Goal: Obtain resource: Download file/media

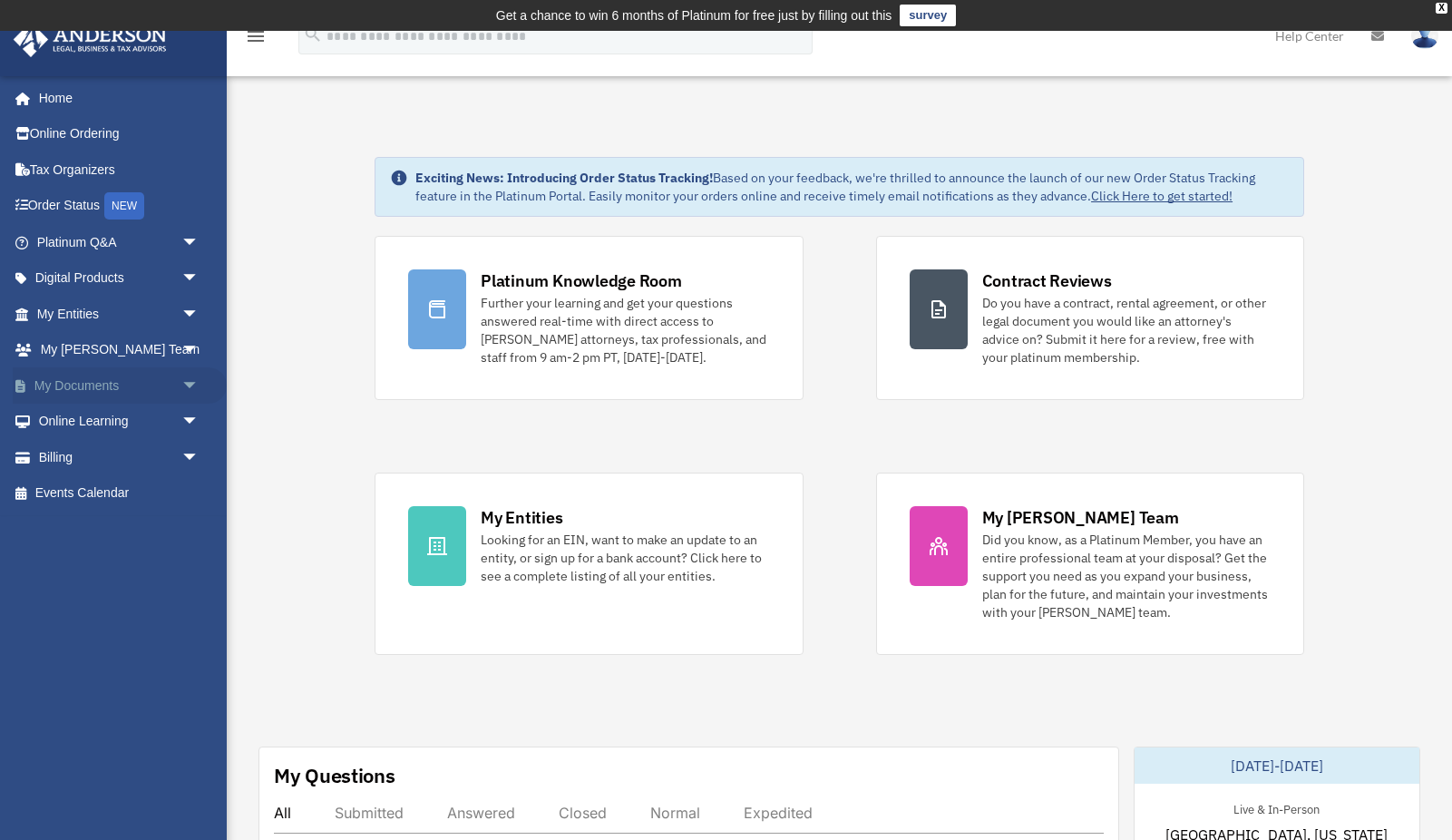
click at [182, 379] on span "arrow_drop_down" at bounding box center [200, 386] width 37 height 37
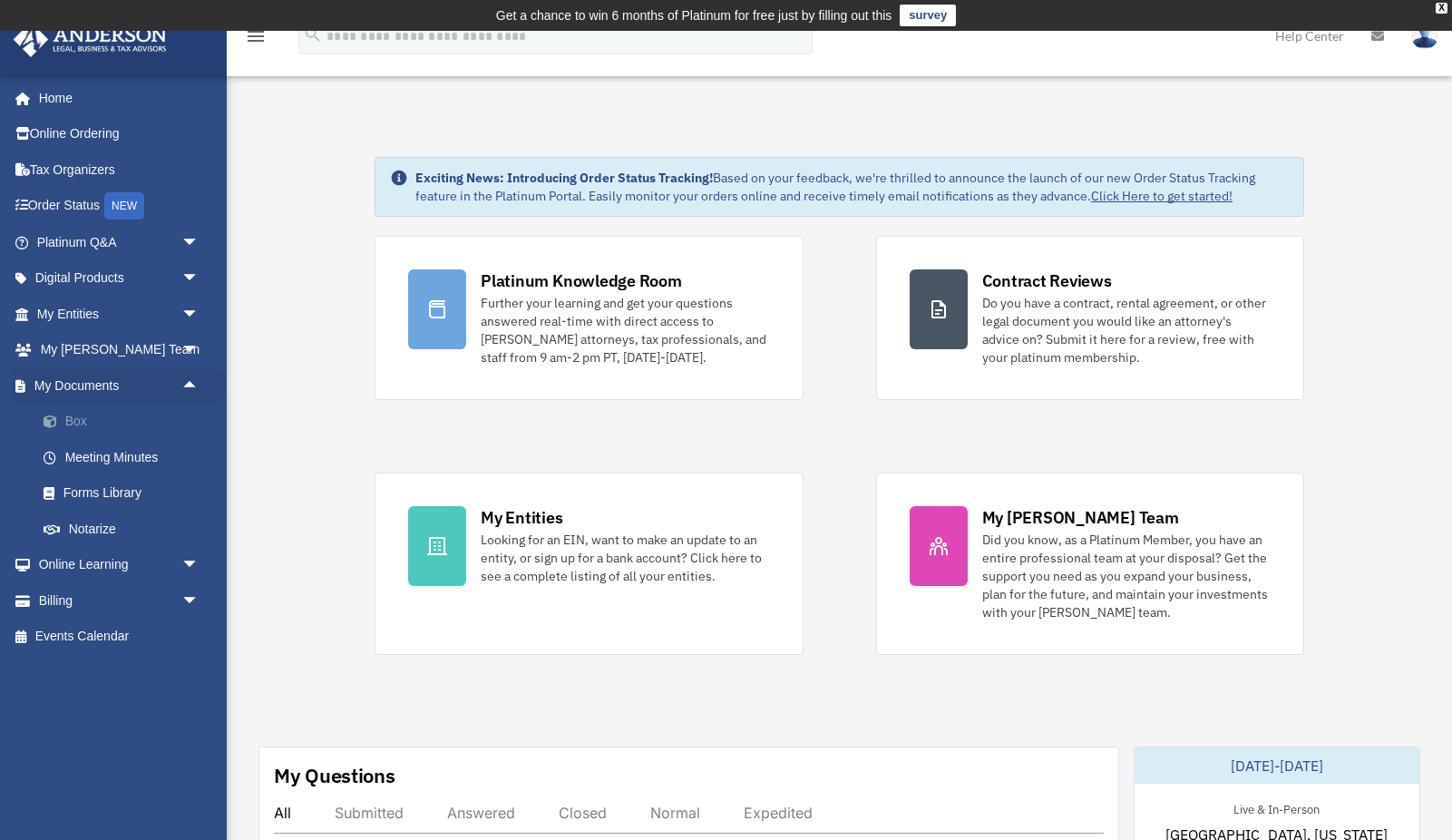
click at [73, 420] on link "Box" at bounding box center [126, 421] width 201 height 37
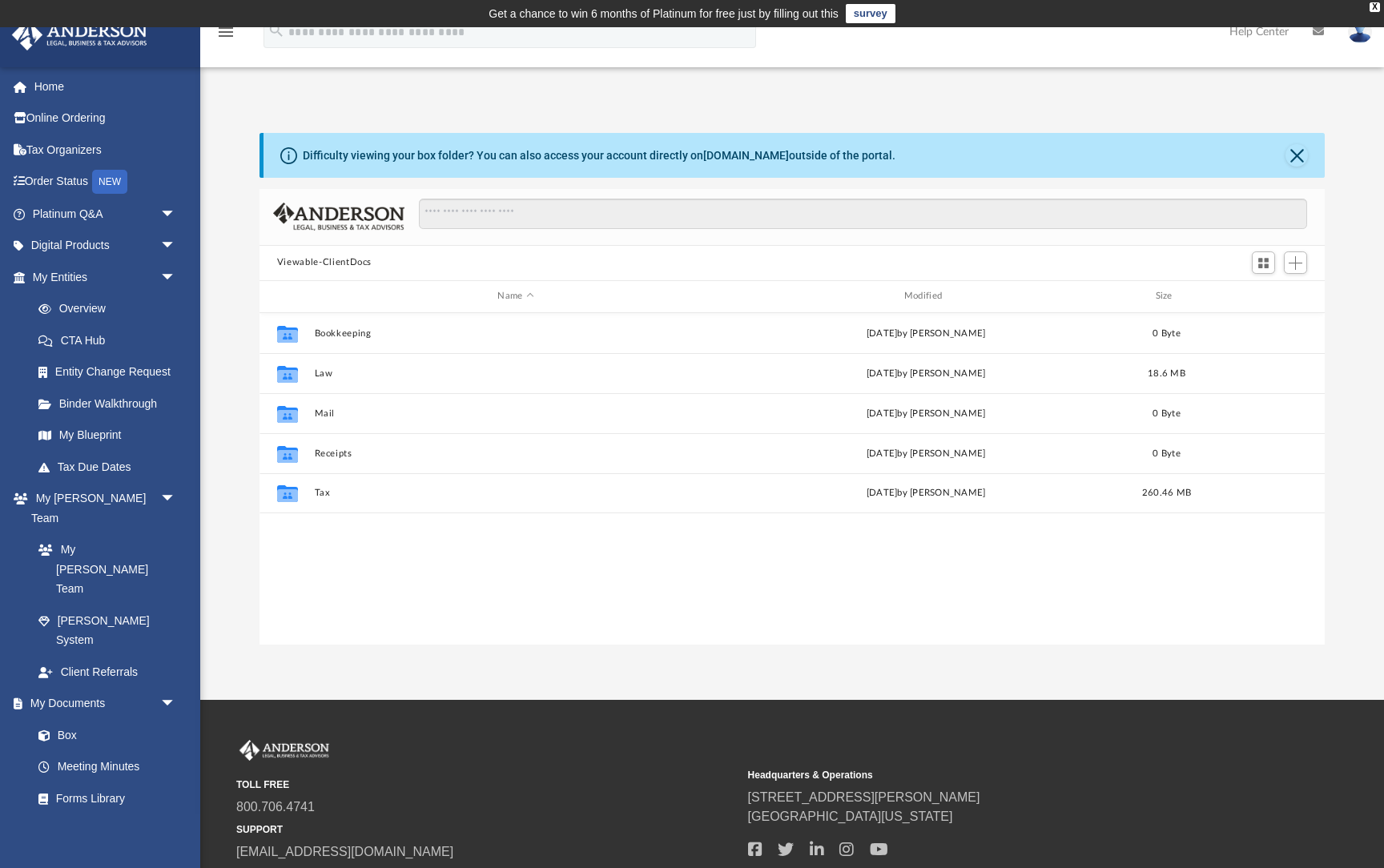
scroll to position [364, 1066]
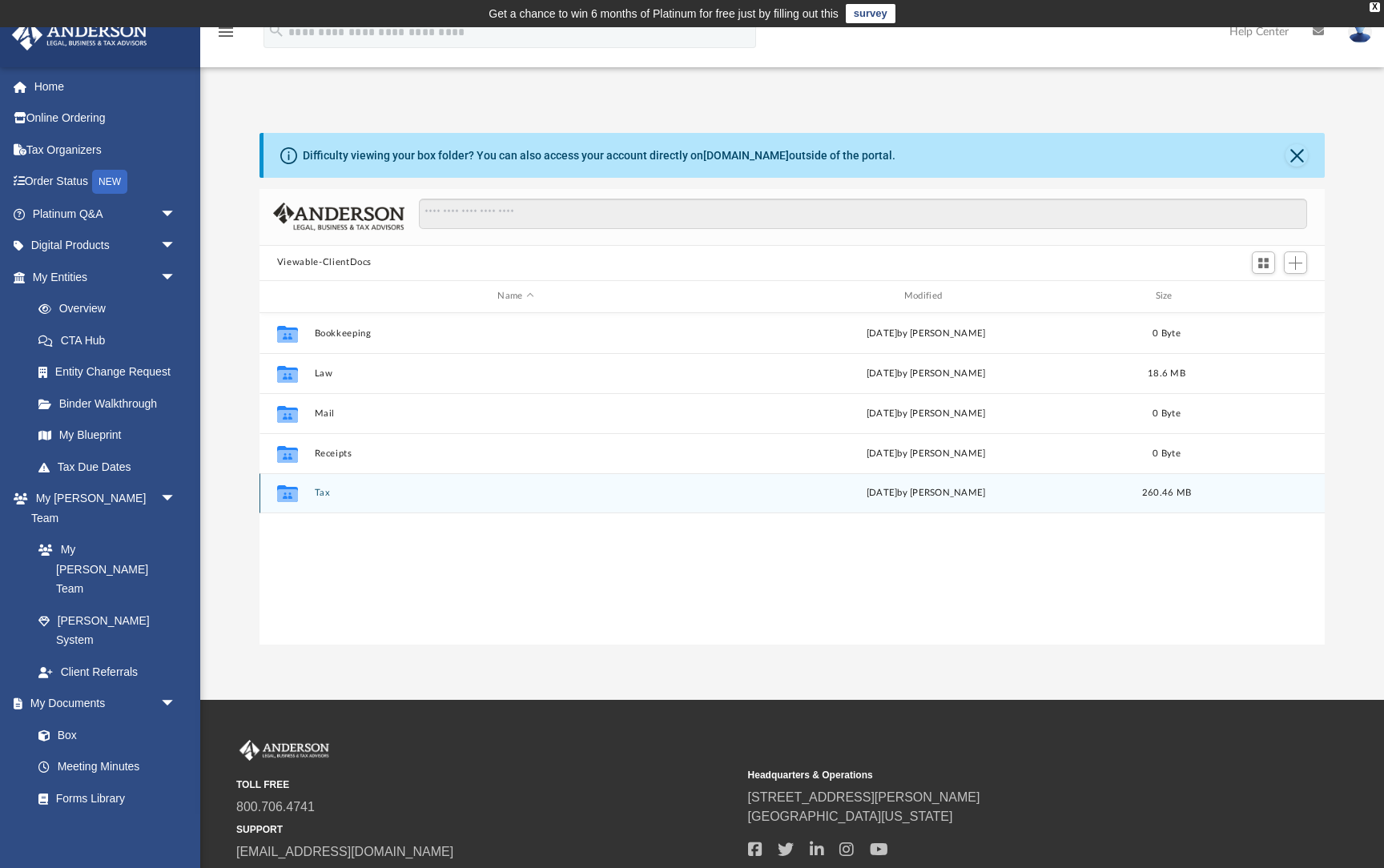
click at [318, 492] on button "Tax" at bounding box center [516, 492] width 403 height 10
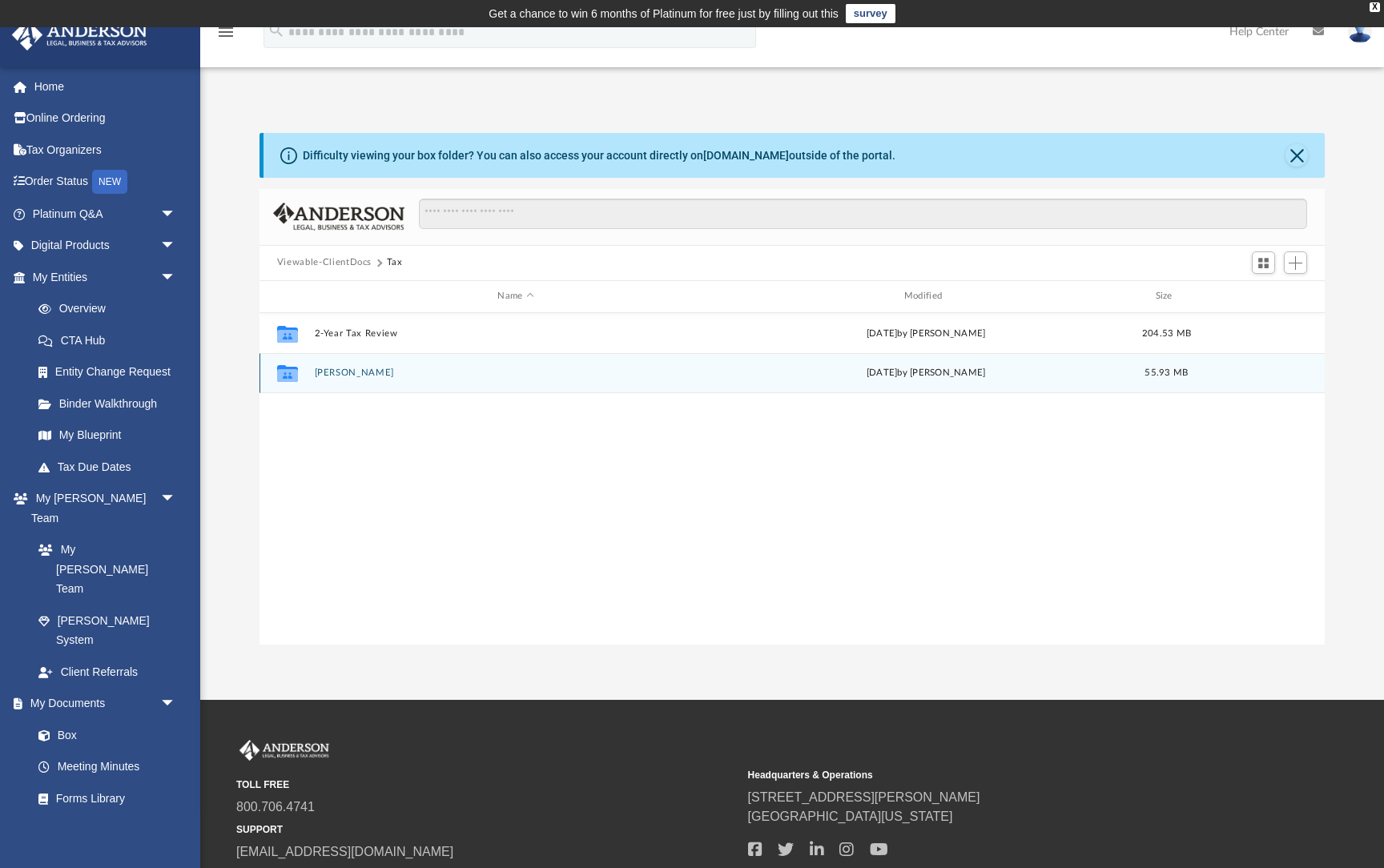
click at [356, 375] on button "Price, Jeffrey B" at bounding box center [516, 373] width 403 height 10
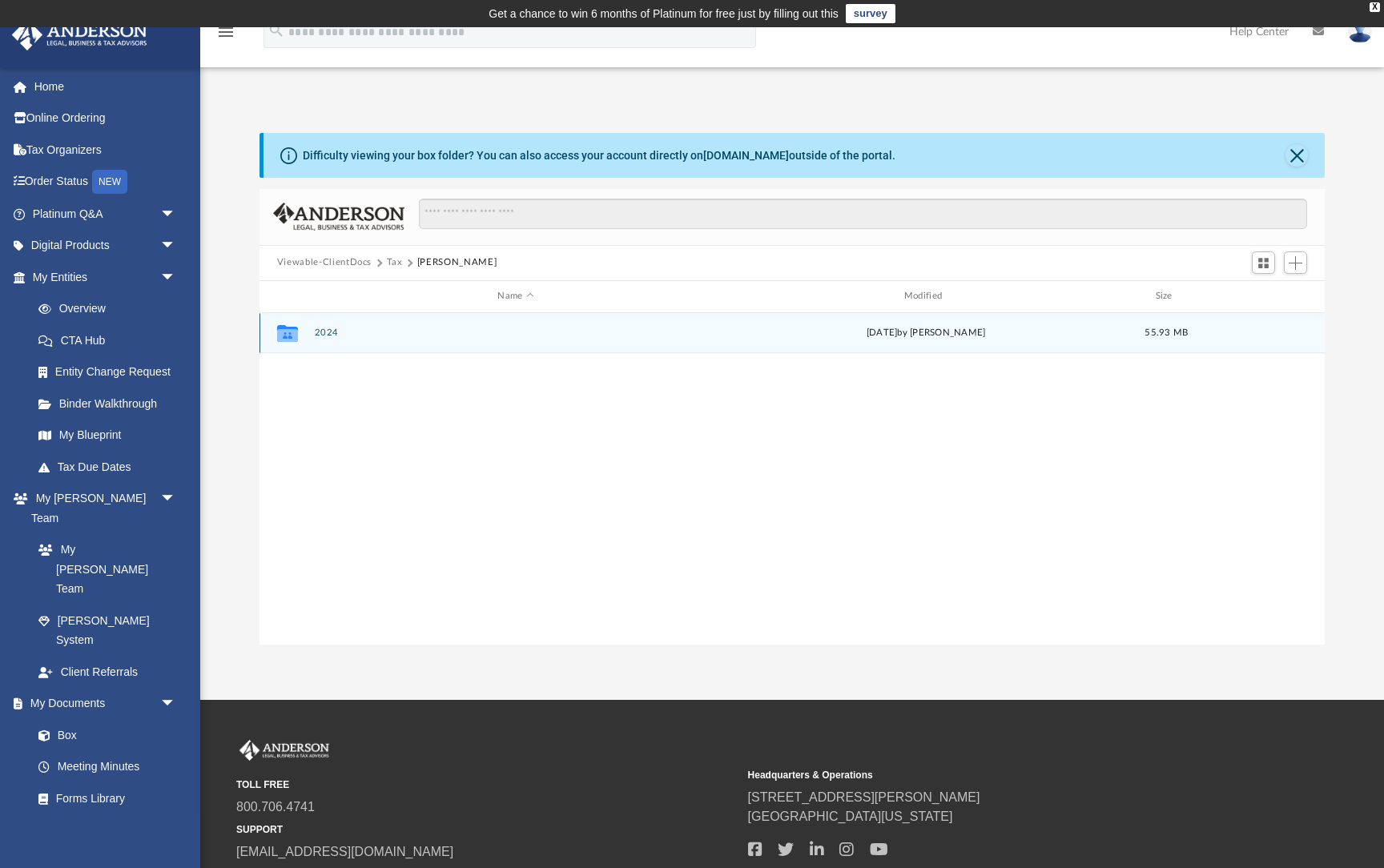
click at [334, 330] on button "2024" at bounding box center [516, 333] width 403 height 10
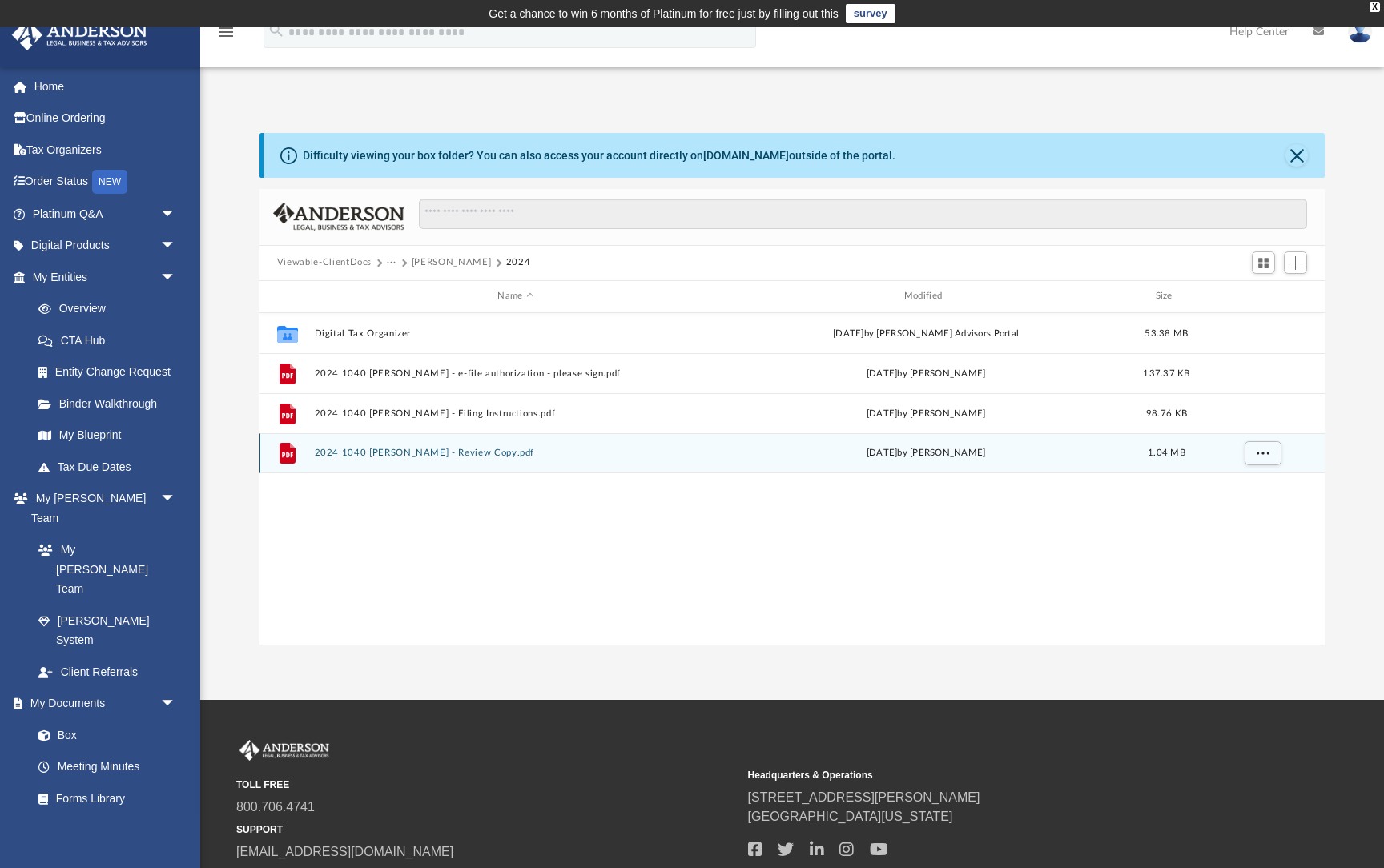
click at [391, 456] on button "2024 1040 Price, Jeffrey B - Review Copy.pdf" at bounding box center [516, 452] width 403 height 10
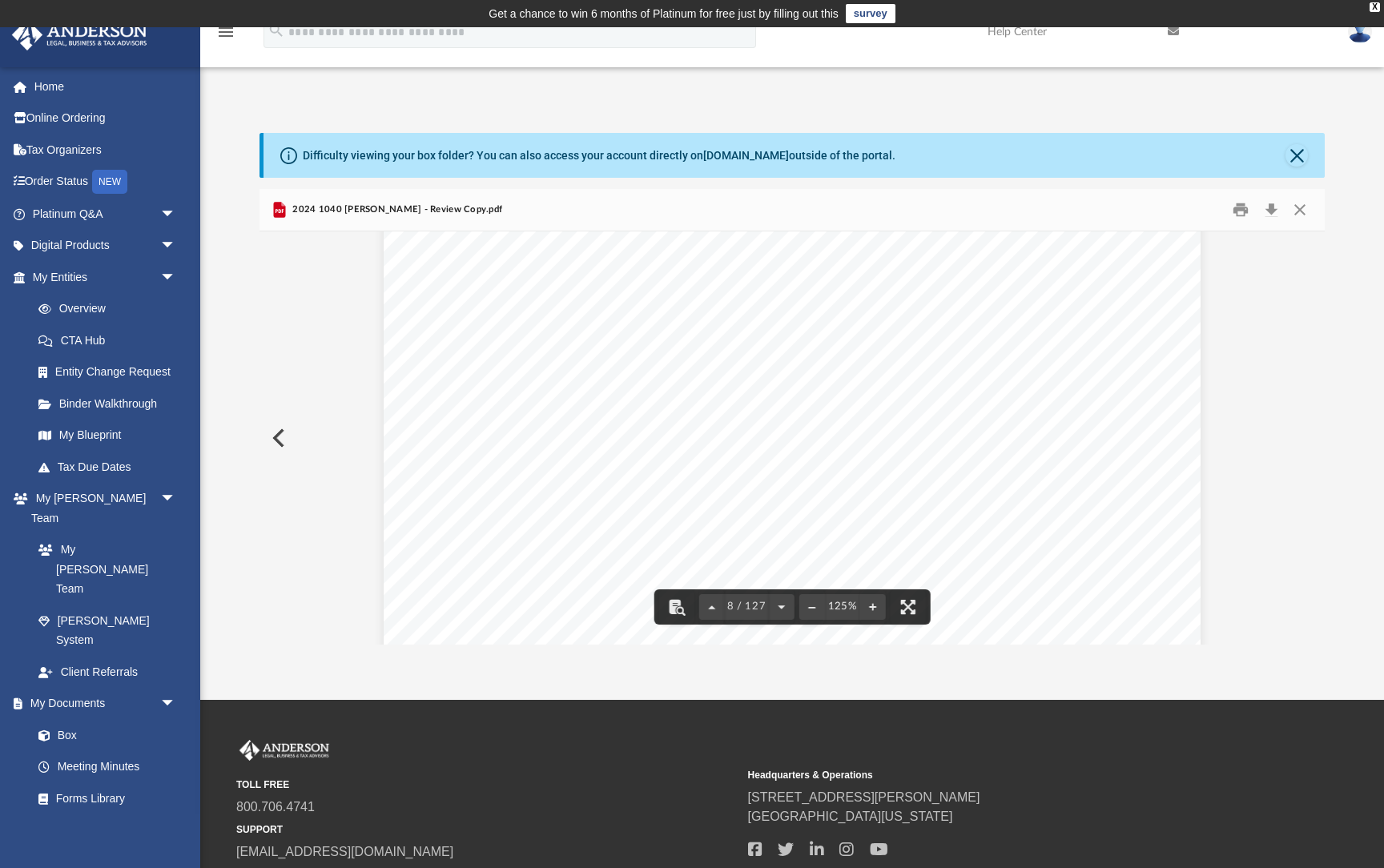
scroll to position [8627, 0]
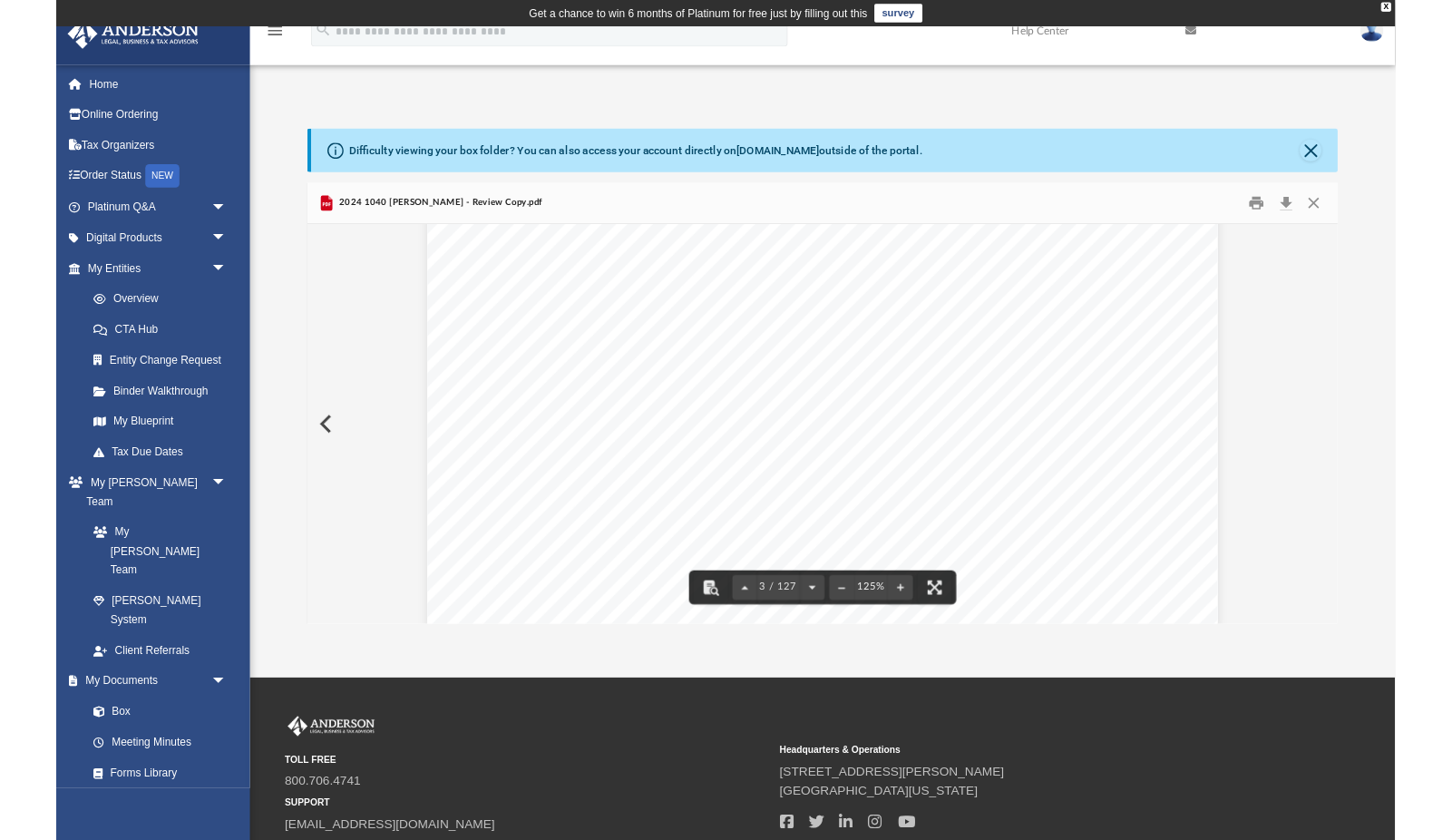
scroll to position [1969, 0]
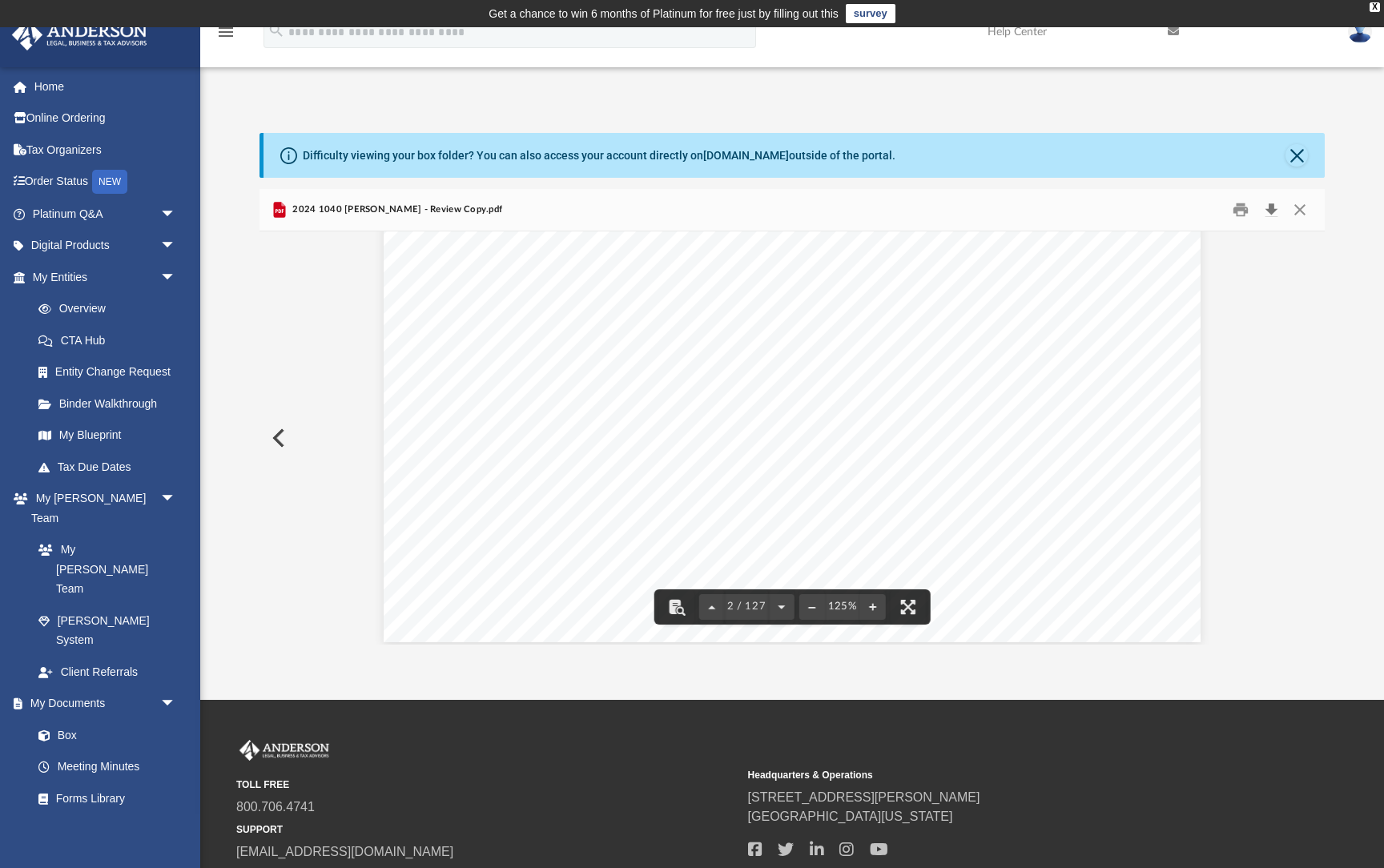
click at [1273, 209] on button "Download" at bounding box center [1271, 209] width 29 height 25
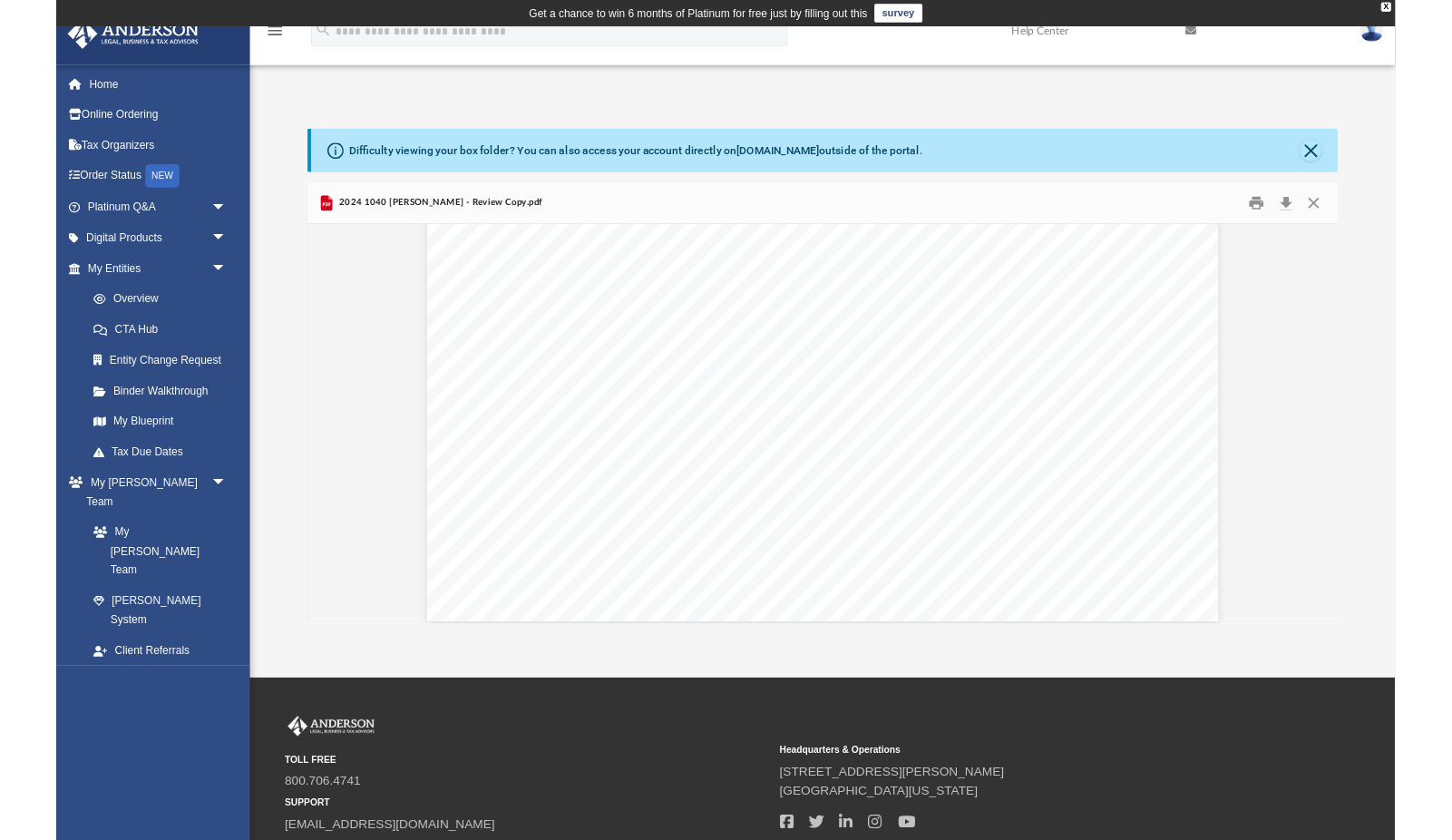
scroll to position [1224, 0]
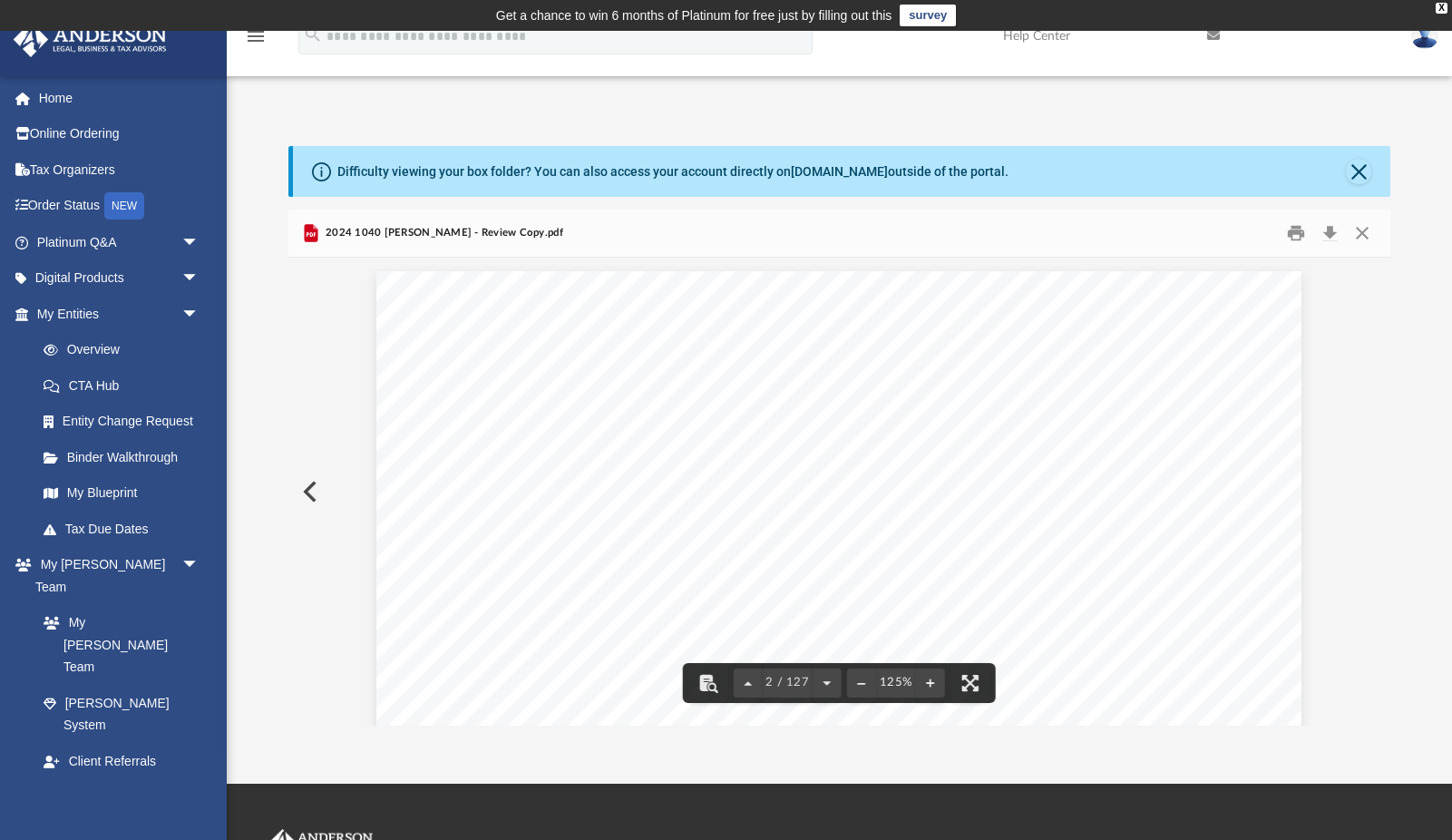
click at [1364, 234] on button "Close" at bounding box center [1362, 232] width 33 height 28
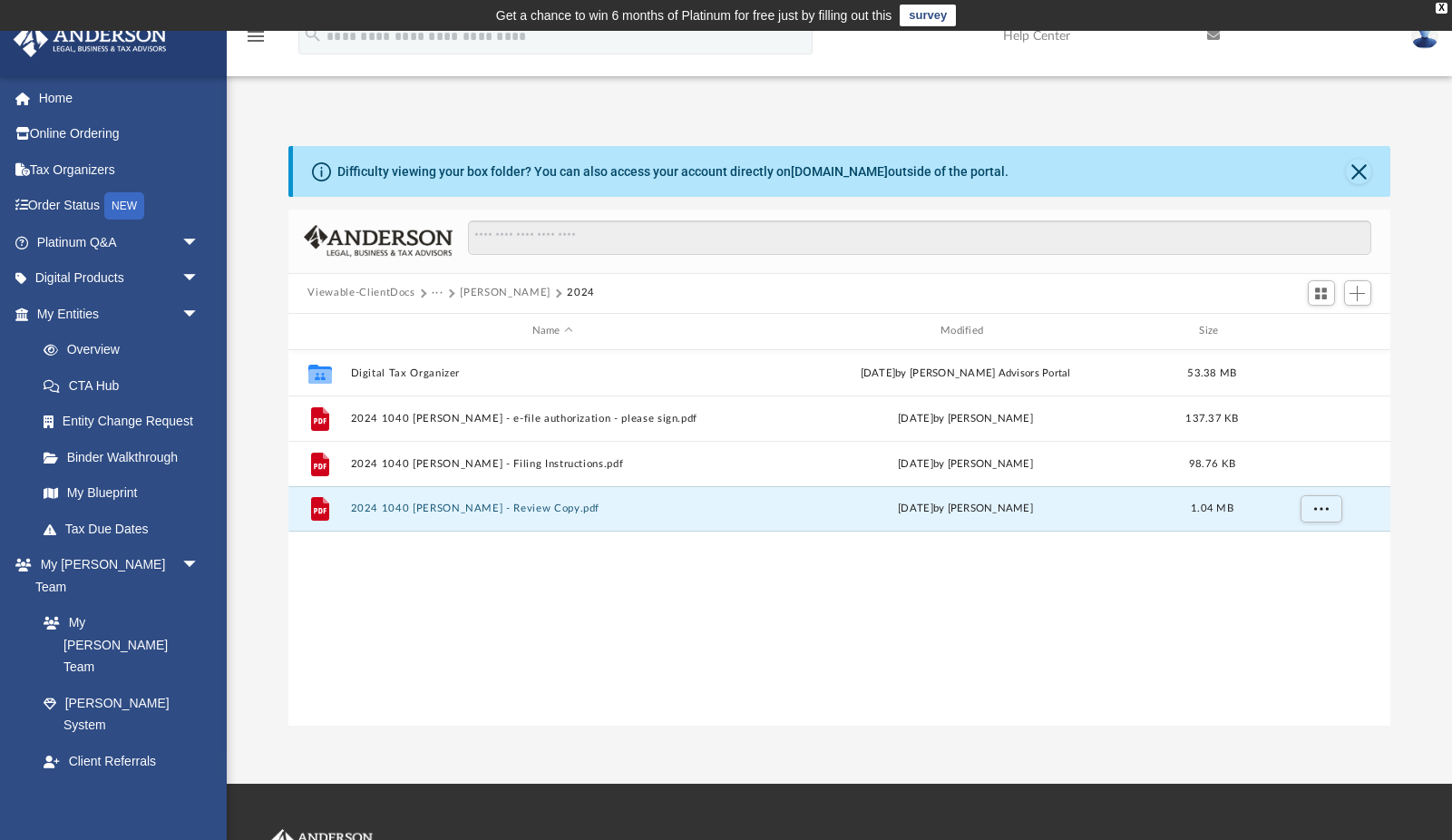
click at [1356, 172] on button "Close" at bounding box center [1358, 171] width 25 height 25
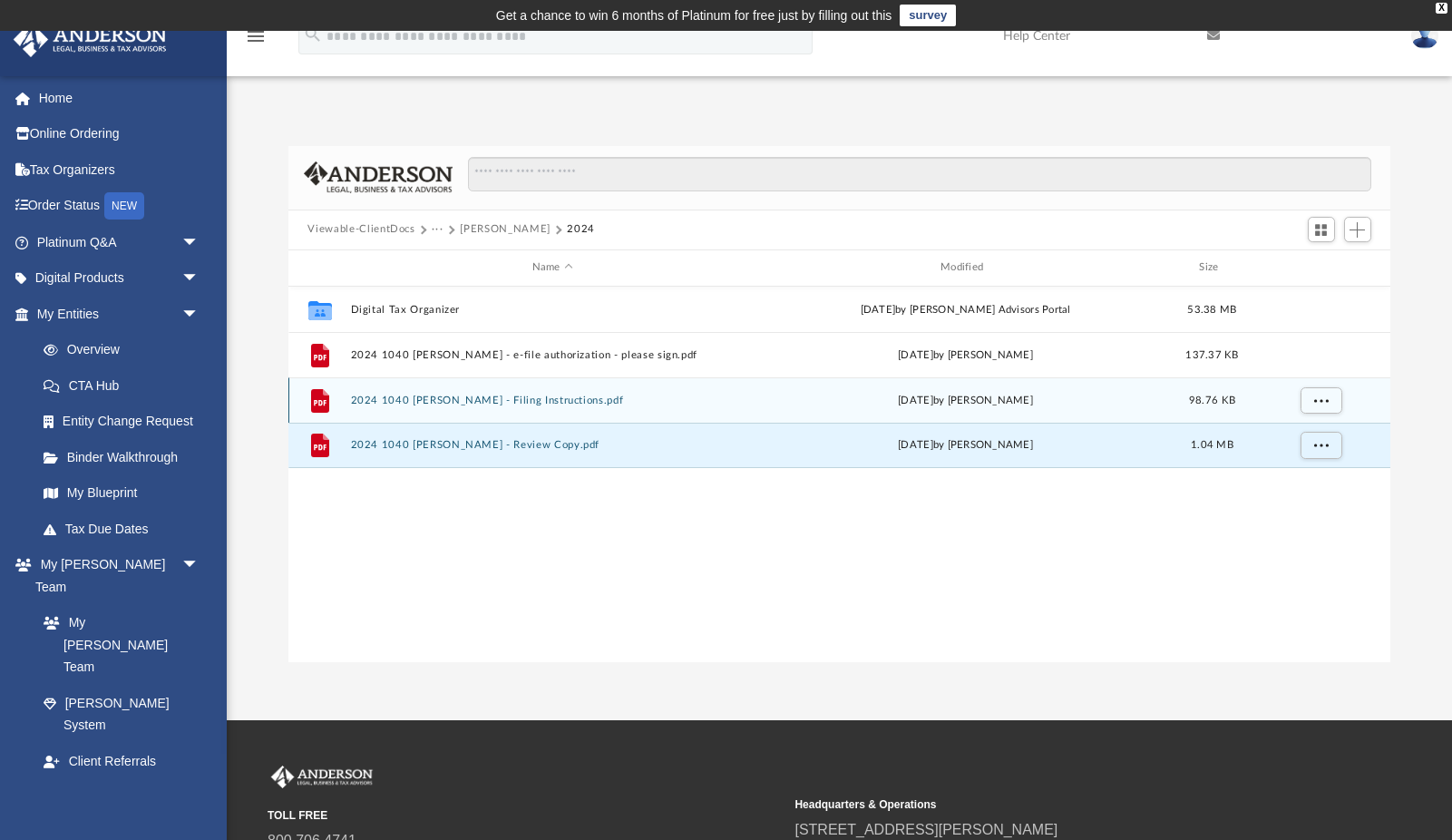
click at [545, 399] on button "2024 1040 Price, Jeffrey B - Filing Instructions.pdf" at bounding box center [552, 399] width 404 height 12
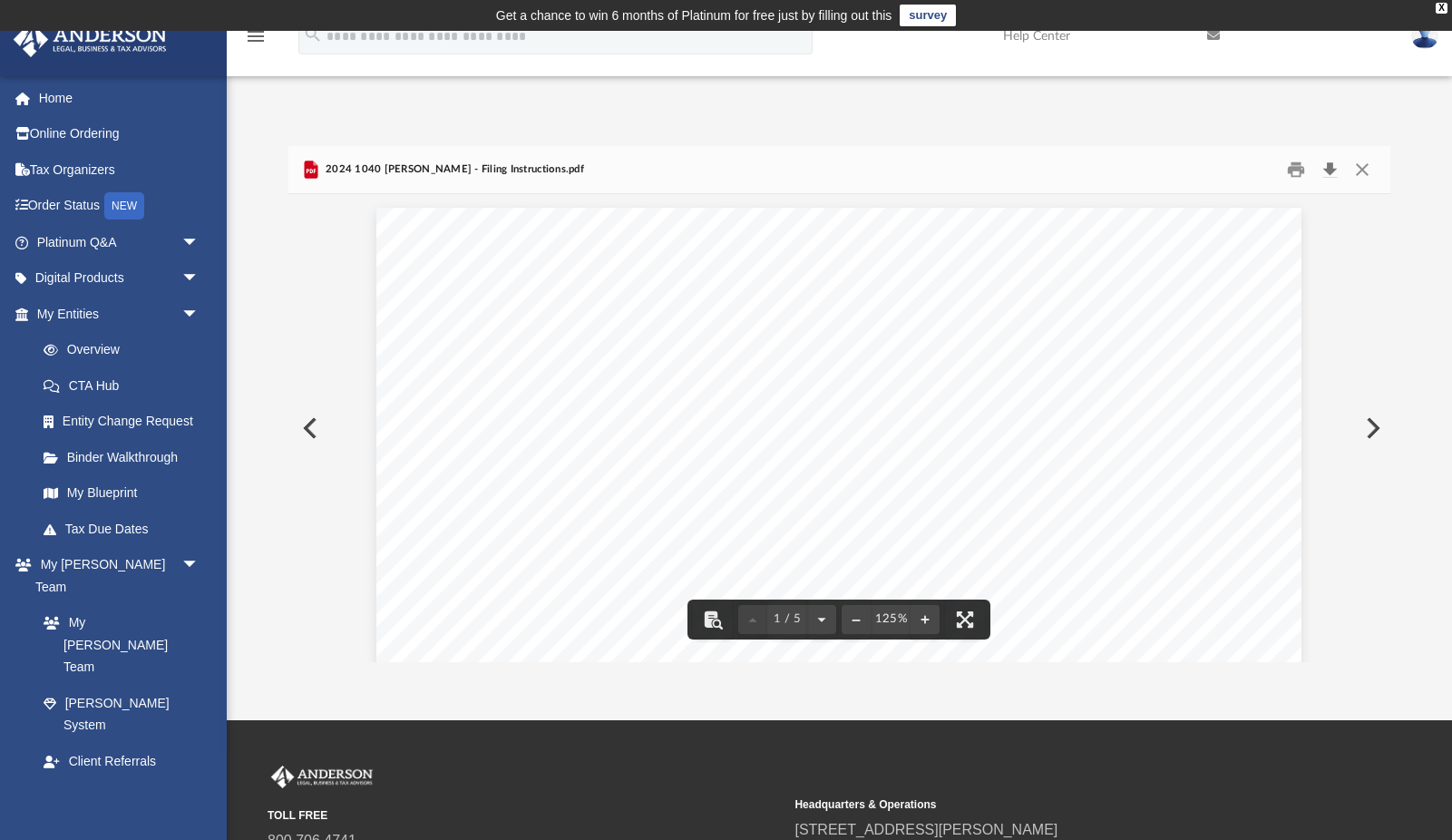
click at [1336, 172] on button "Download" at bounding box center [1330, 168] width 33 height 28
click at [1366, 168] on button "Close" at bounding box center [1362, 168] width 33 height 28
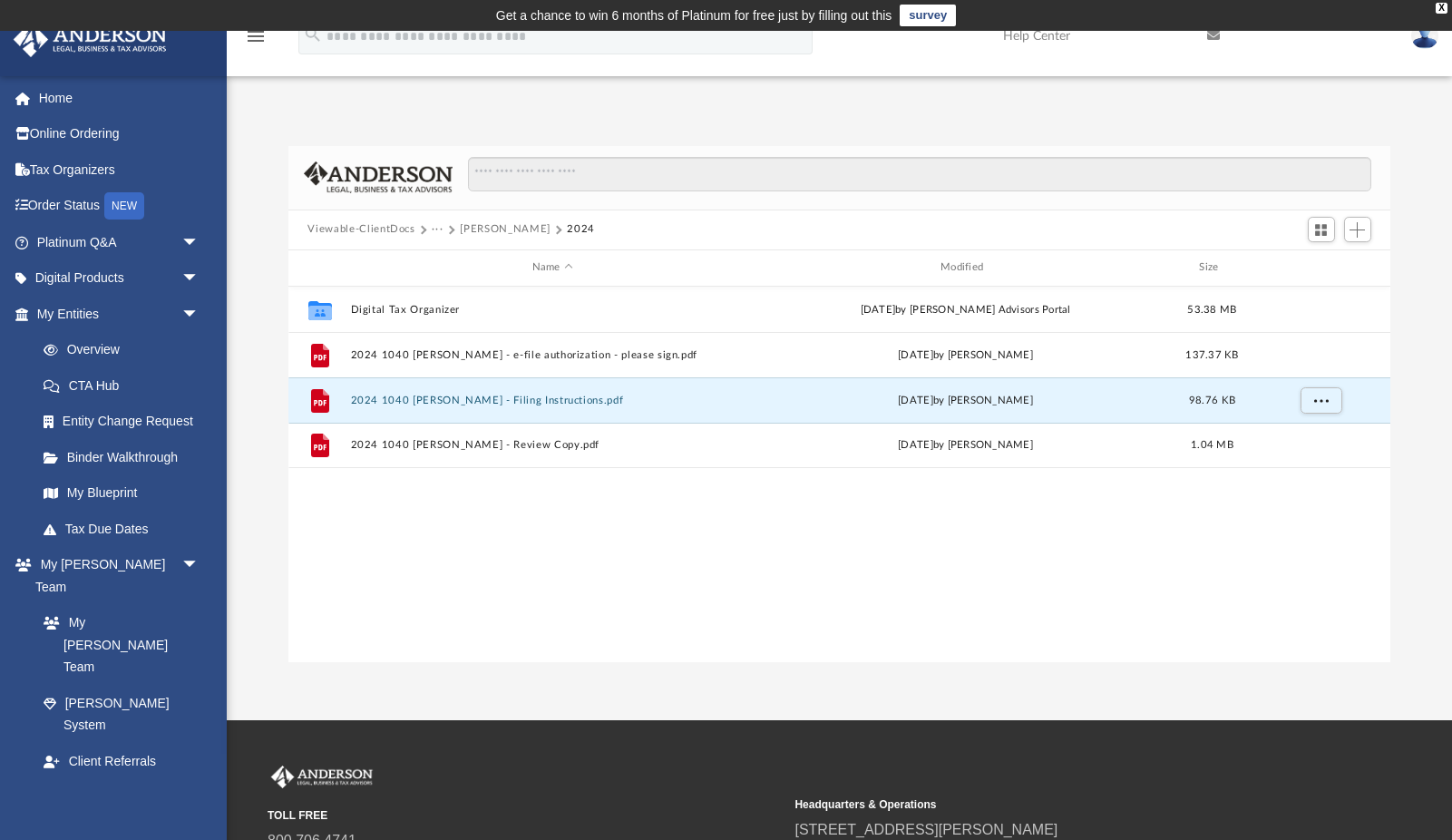
click at [498, 228] on button "Price, Jeffrey B" at bounding box center [505, 229] width 90 height 16
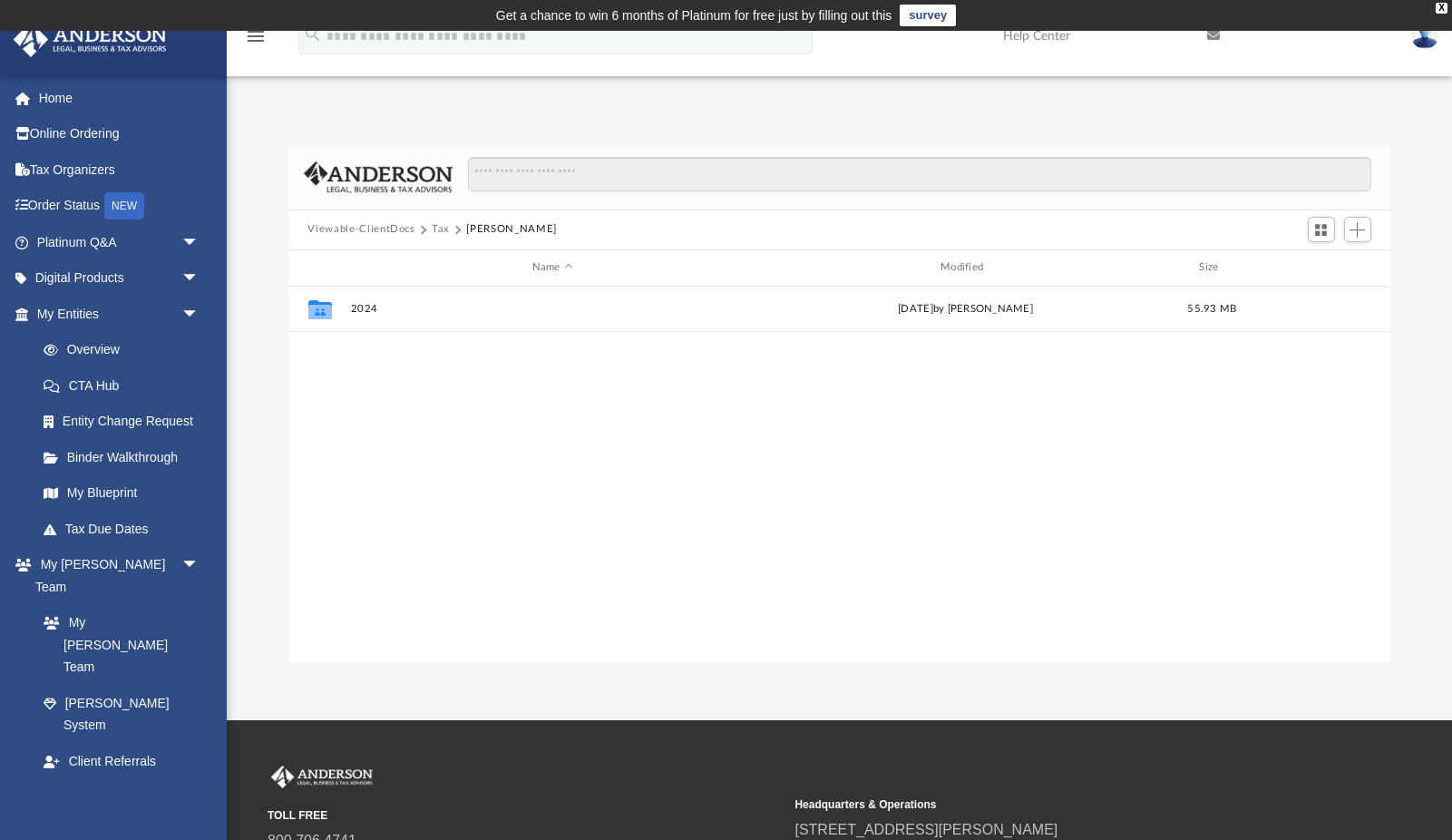
click at [441, 226] on button "Tax" at bounding box center [441, 229] width 18 height 16
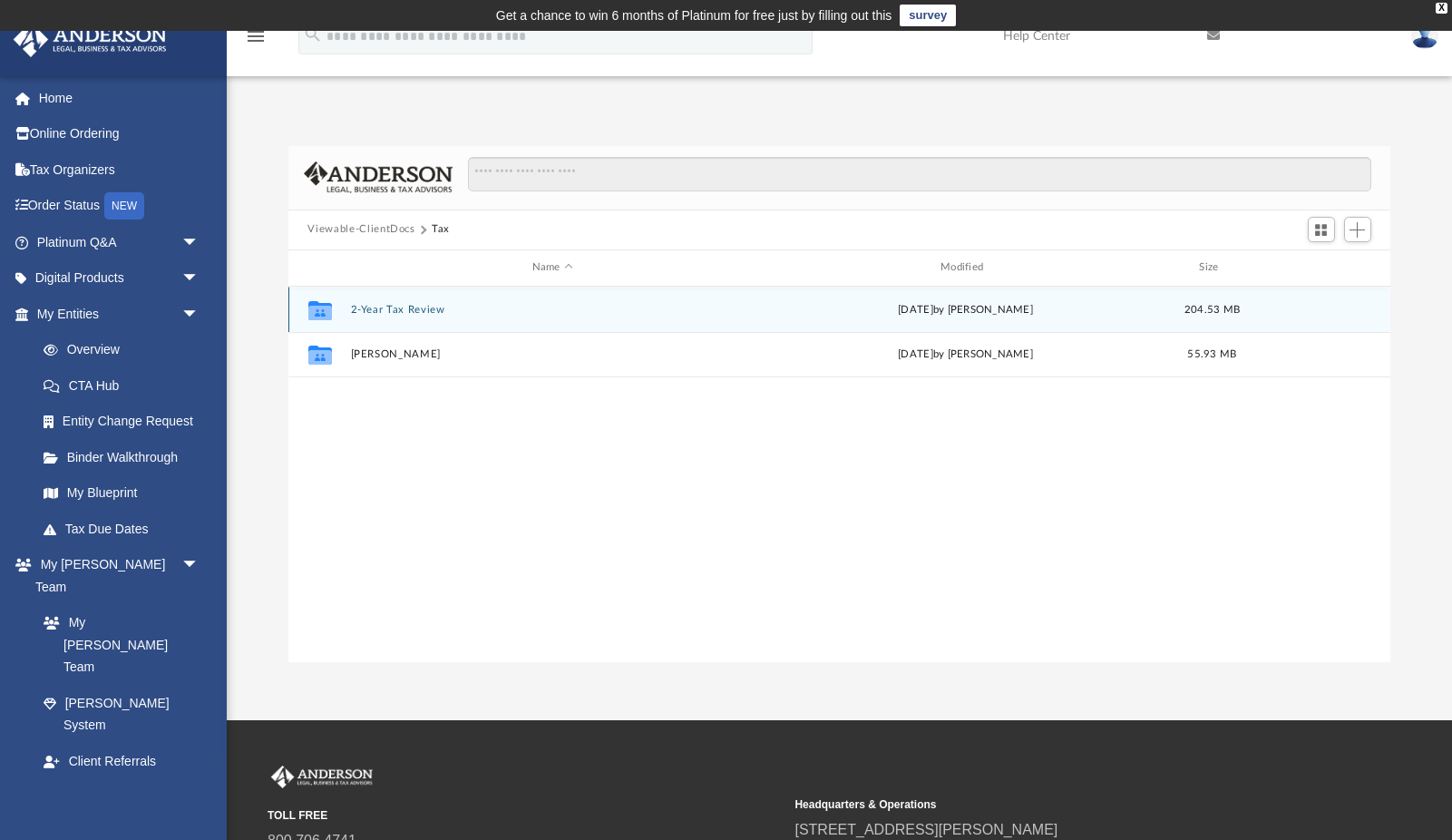
click at [392, 312] on button "2-Year Tax Review" at bounding box center [552, 308] width 404 height 12
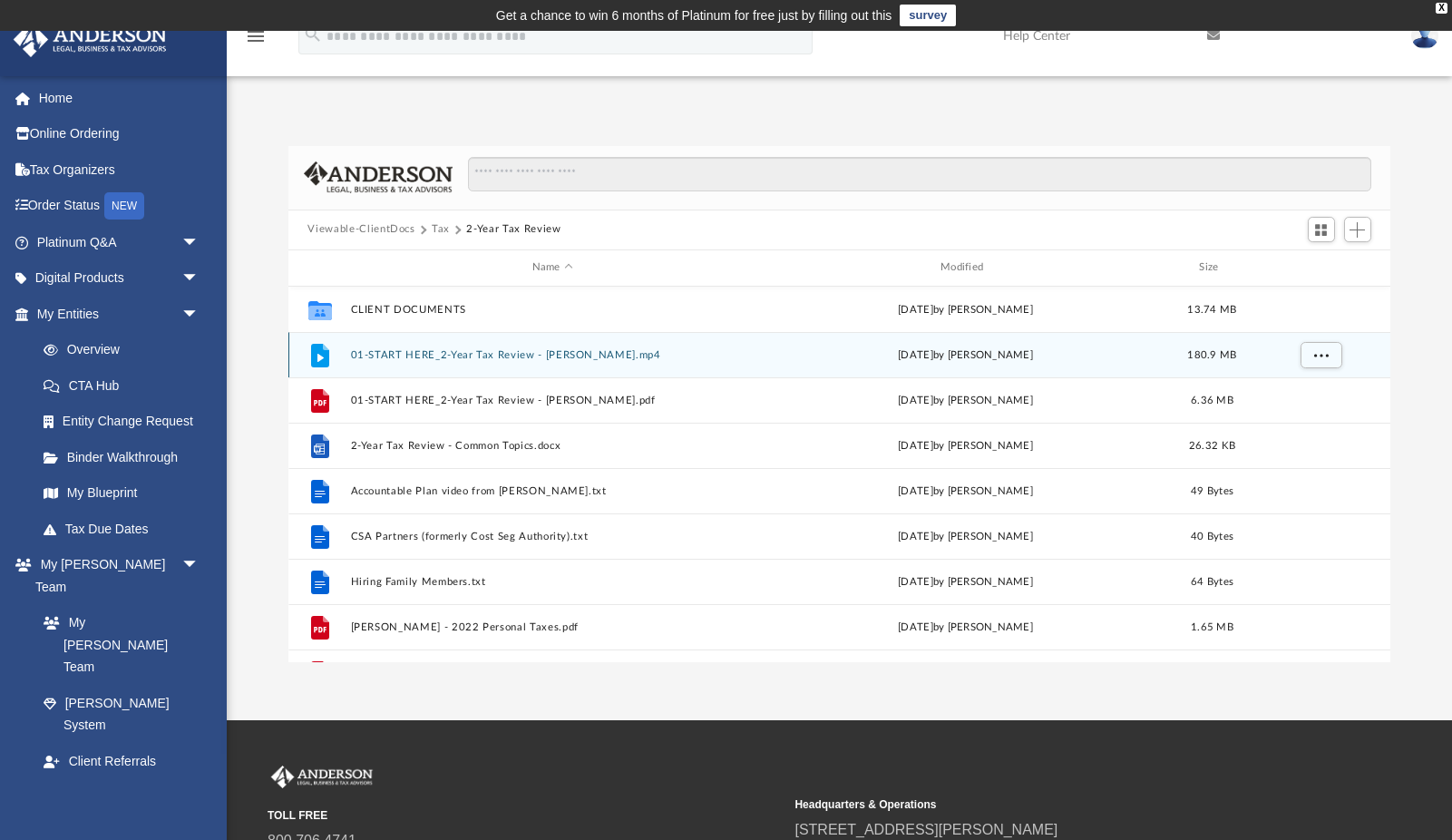
click at [404, 359] on button "01-START HERE_2-Year Tax Review - Price, Jeffrey.mp4" at bounding box center [552, 354] width 404 height 12
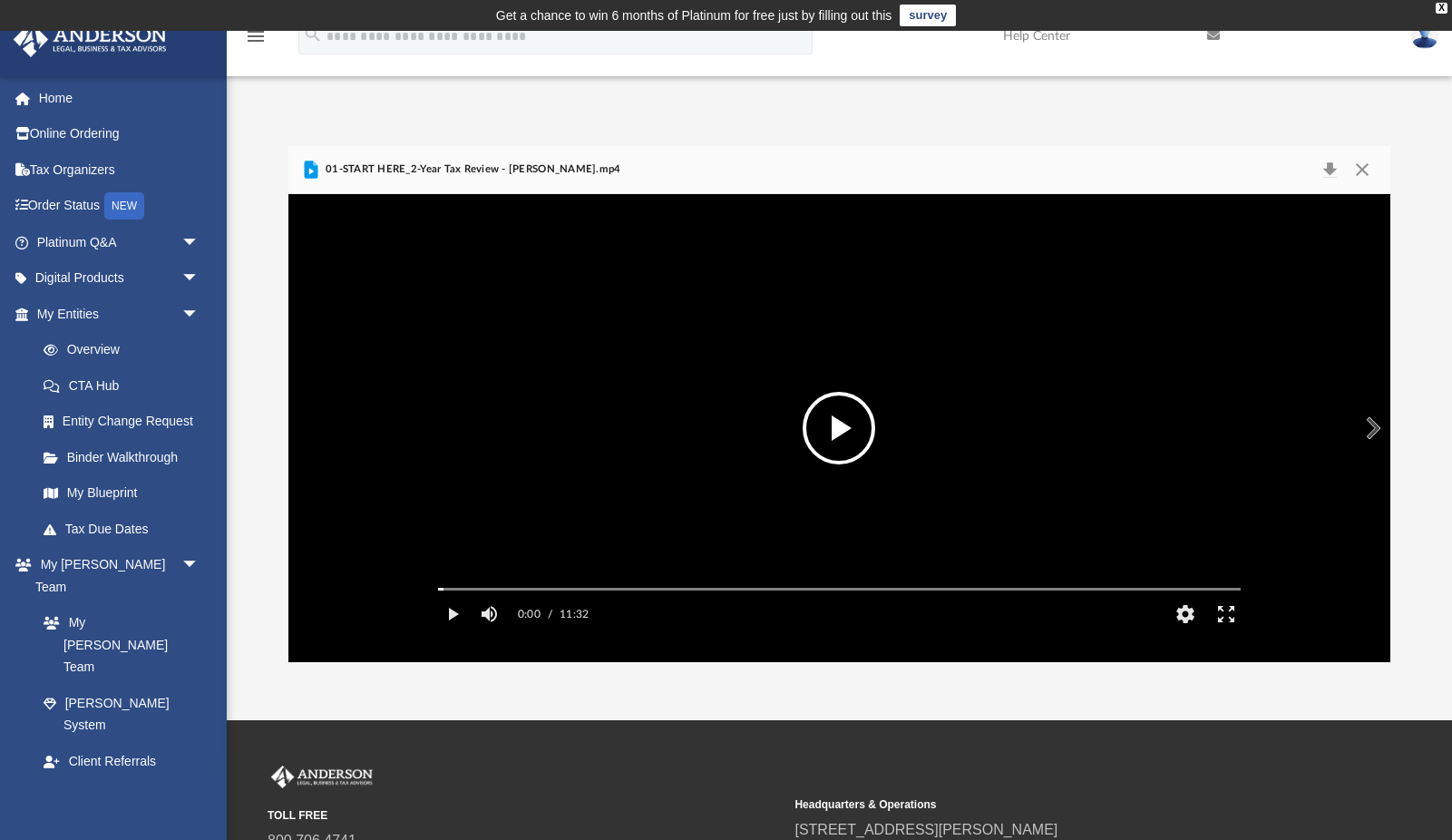
click at [853, 416] on button "File preview" at bounding box center [838, 427] width 73 height 72
click at [870, 354] on video "File preview" at bounding box center [839, 427] width 831 height 417
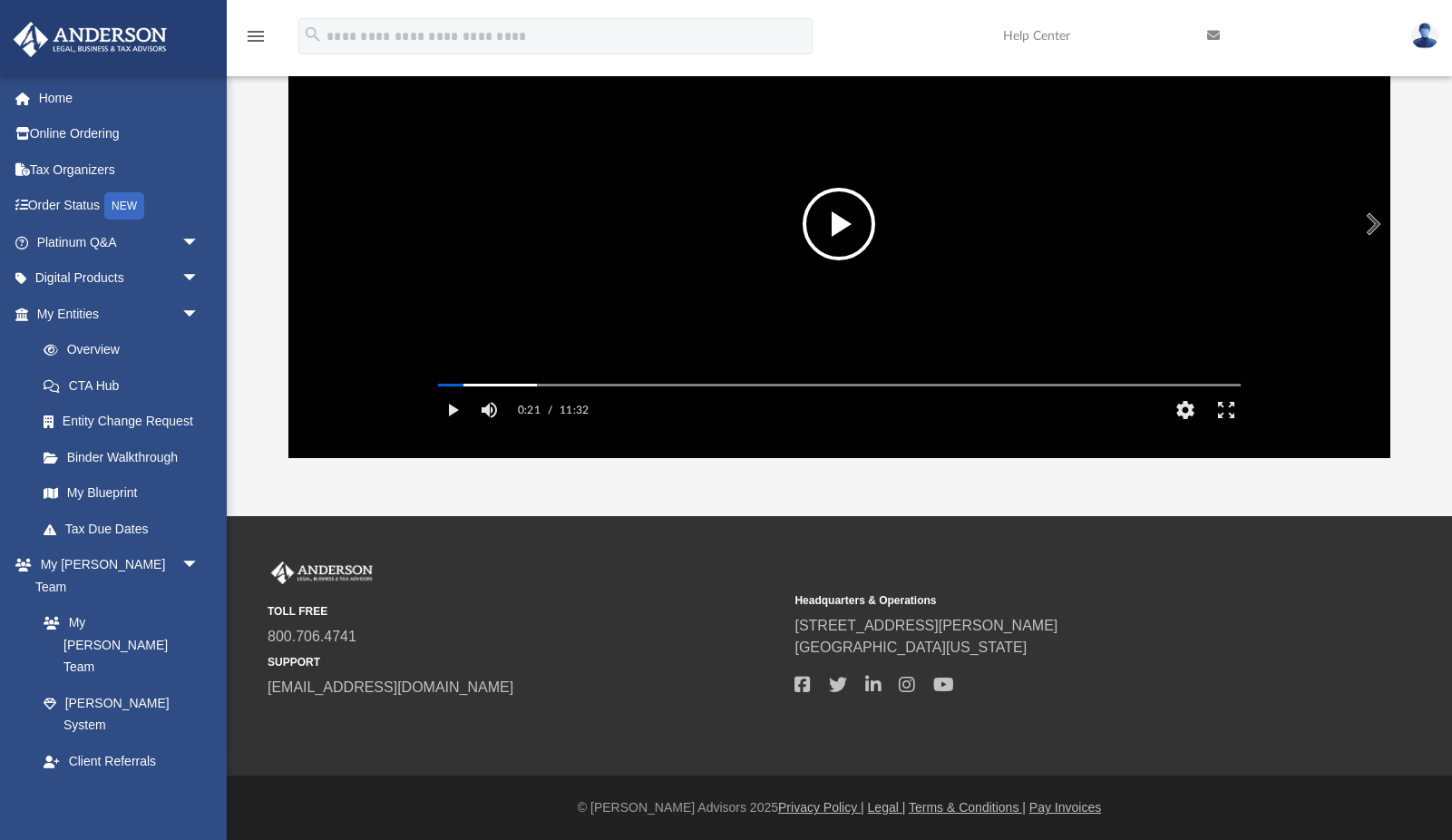
scroll to position [0, 0]
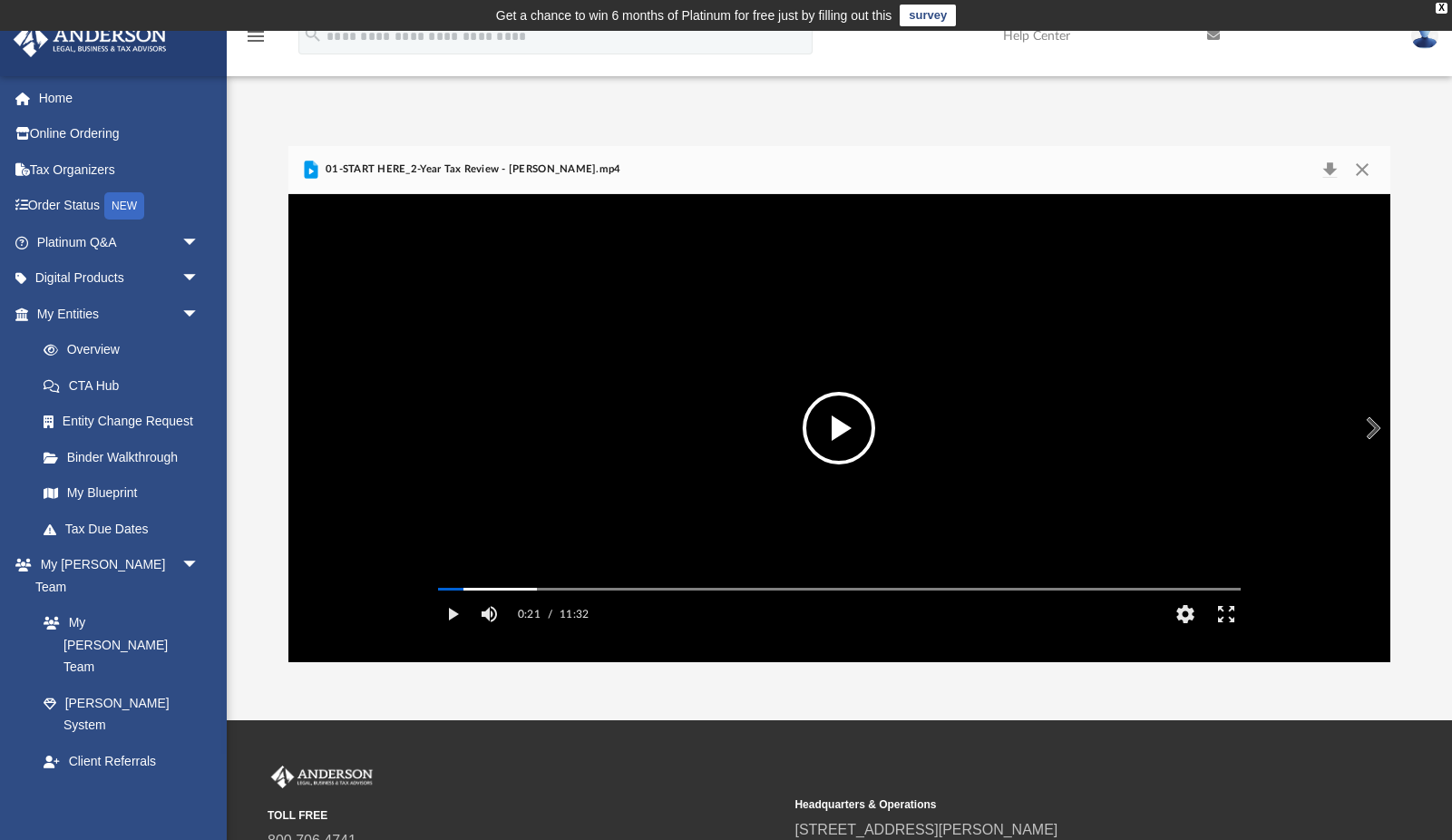
click at [856, 417] on button "File preview" at bounding box center [838, 427] width 73 height 72
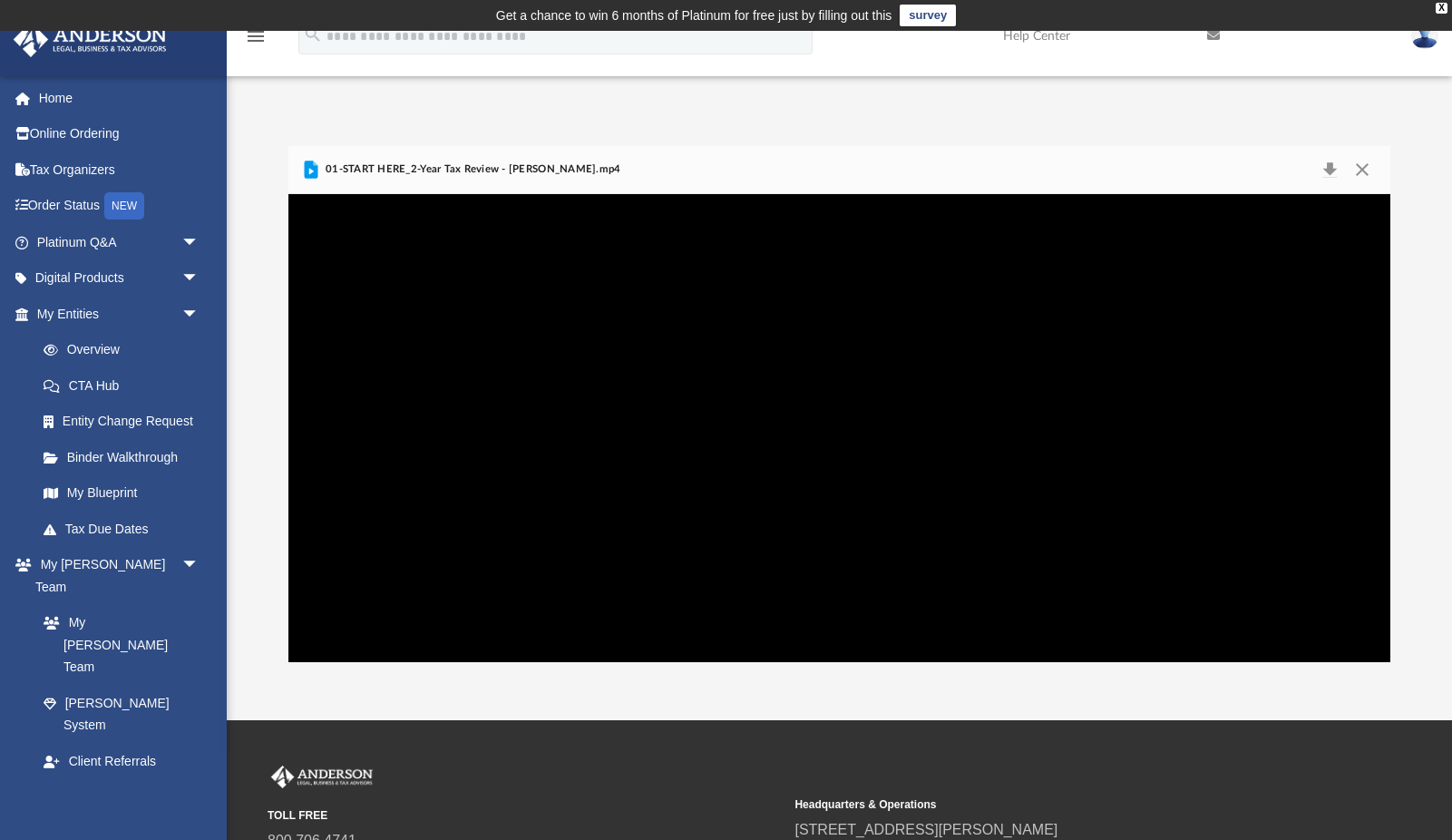
click at [900, 402] on video "File preview" at bounding box center [839, 427] width 831 height 417
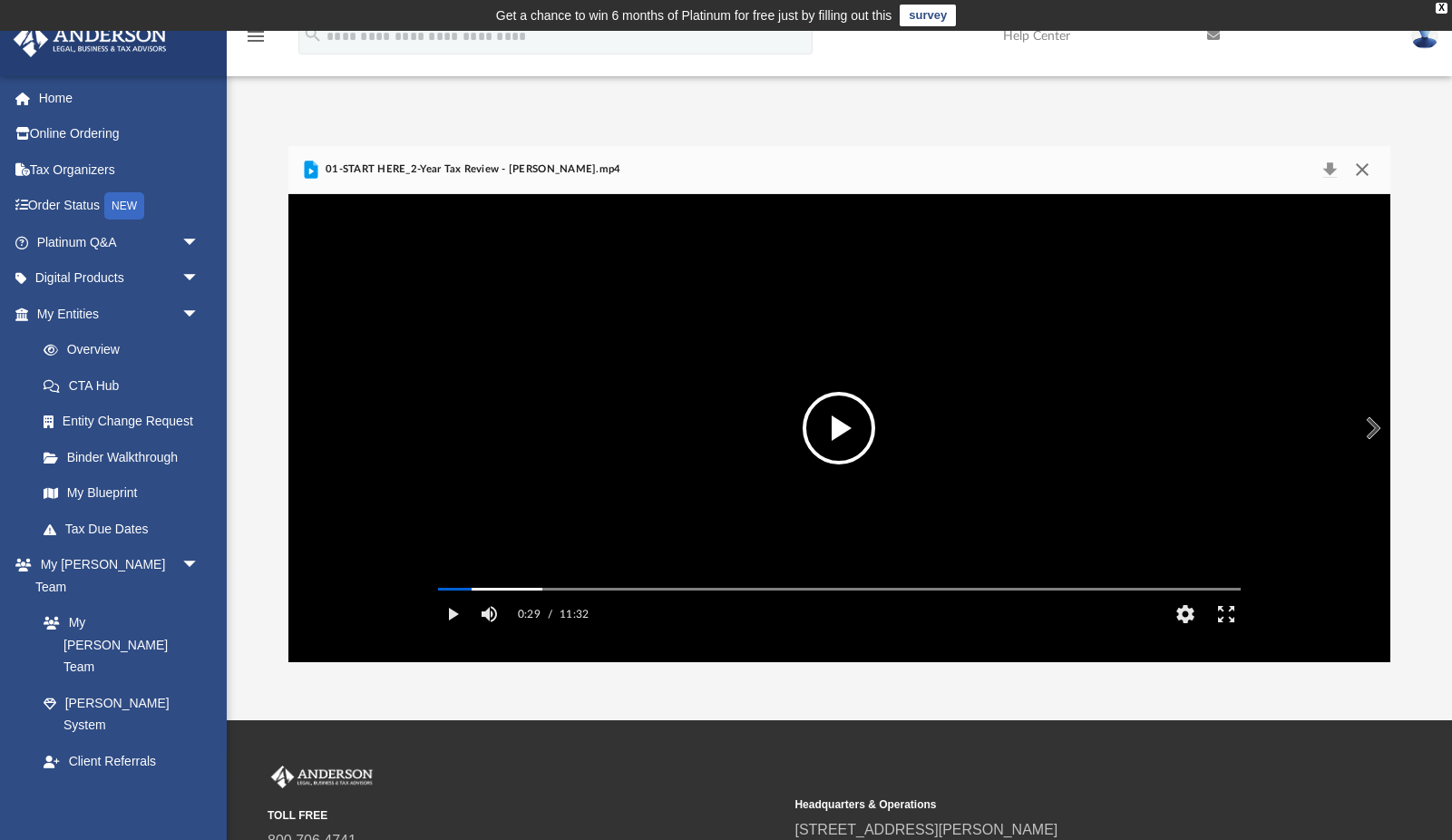
click at [1361, 166] on button "Close" at bounding box center [1362, 169] width 33 height 25
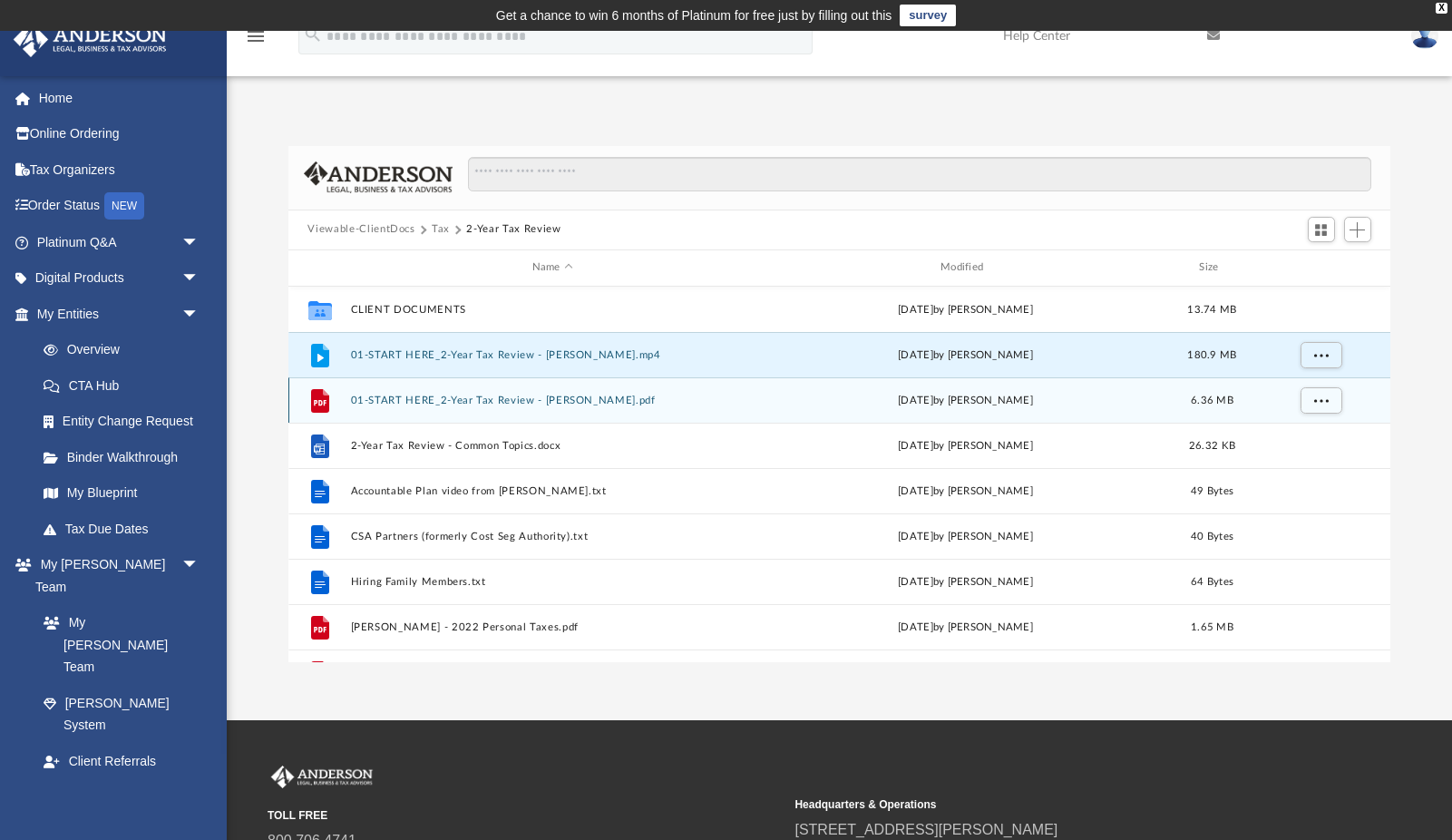
click at [506, 397] on button "01-START HERE_2-Year Tax Review - Price, Jeffrey.pdf" at bounding box center [552, 399] width 404 height 12
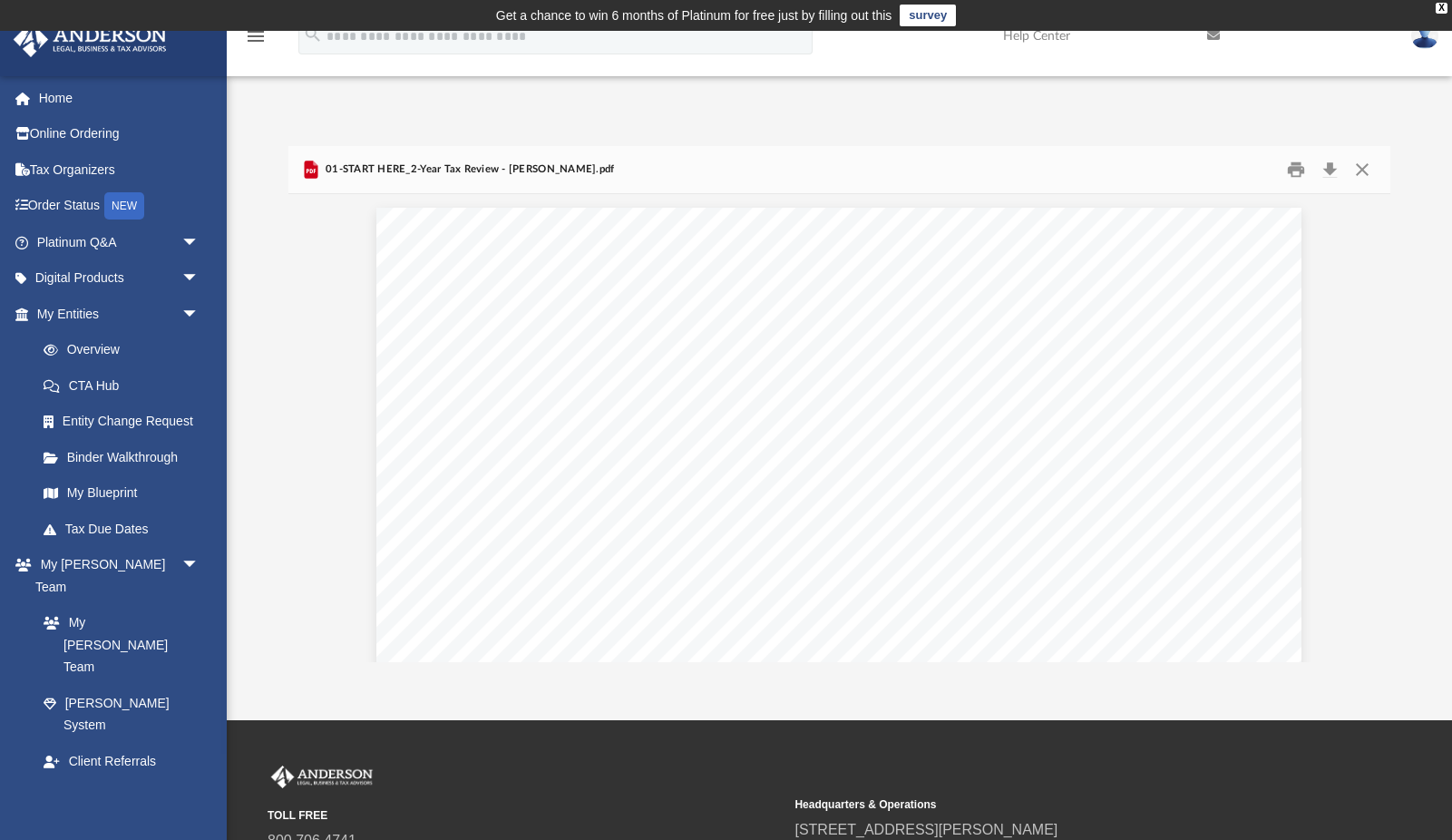
click at [1002, 115] on div "Difficulty viewing your box folder? You can also access your account directly o…" at bounding box center [839, 385] width 1225 height 554
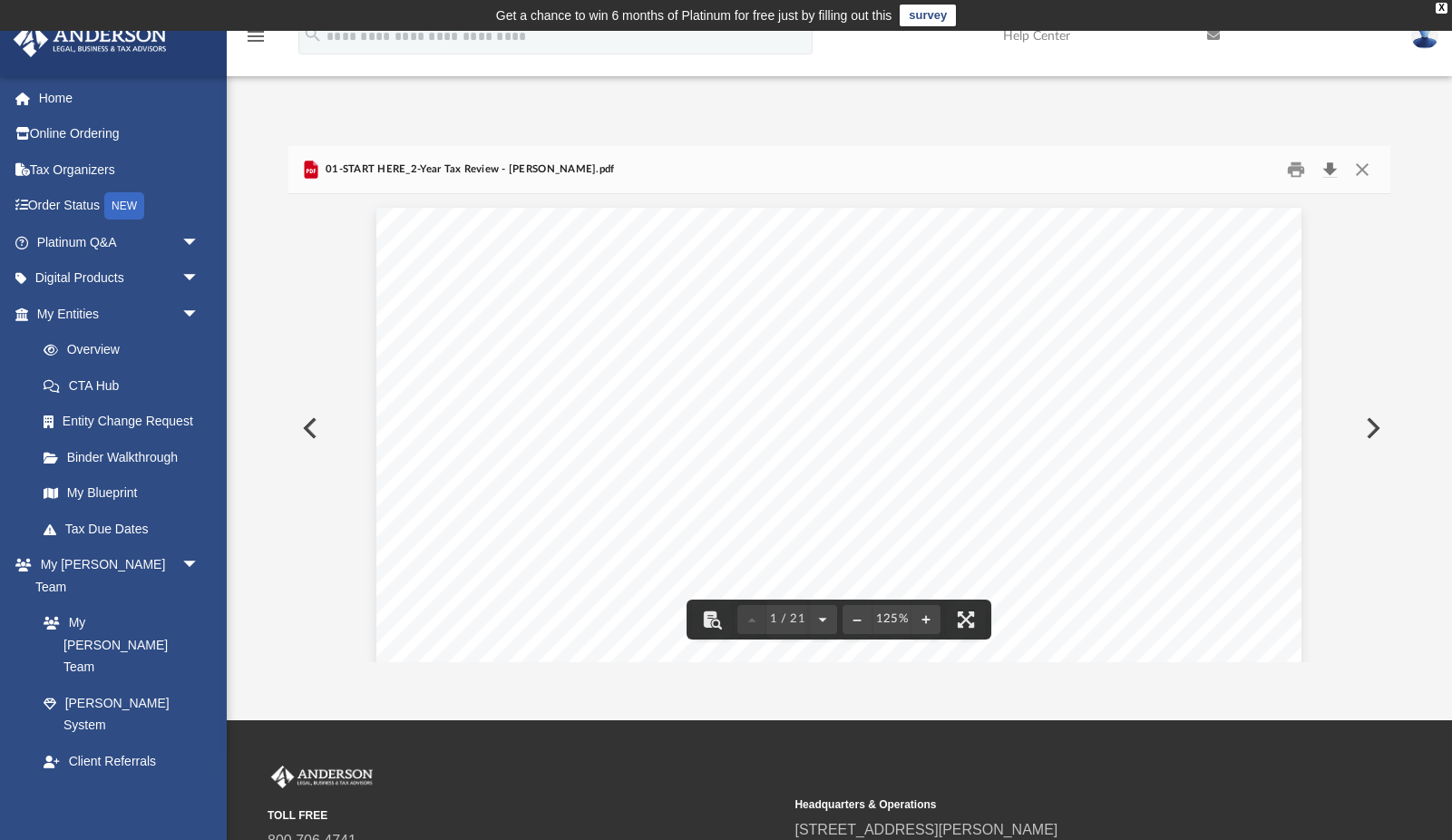
click at [1332, 170] on button "Download" at bounding box center [1330, 168] width 33 height 28
click at [1360, 168] on button "Close" at bounding box center [1362, 168] width 33 height 28
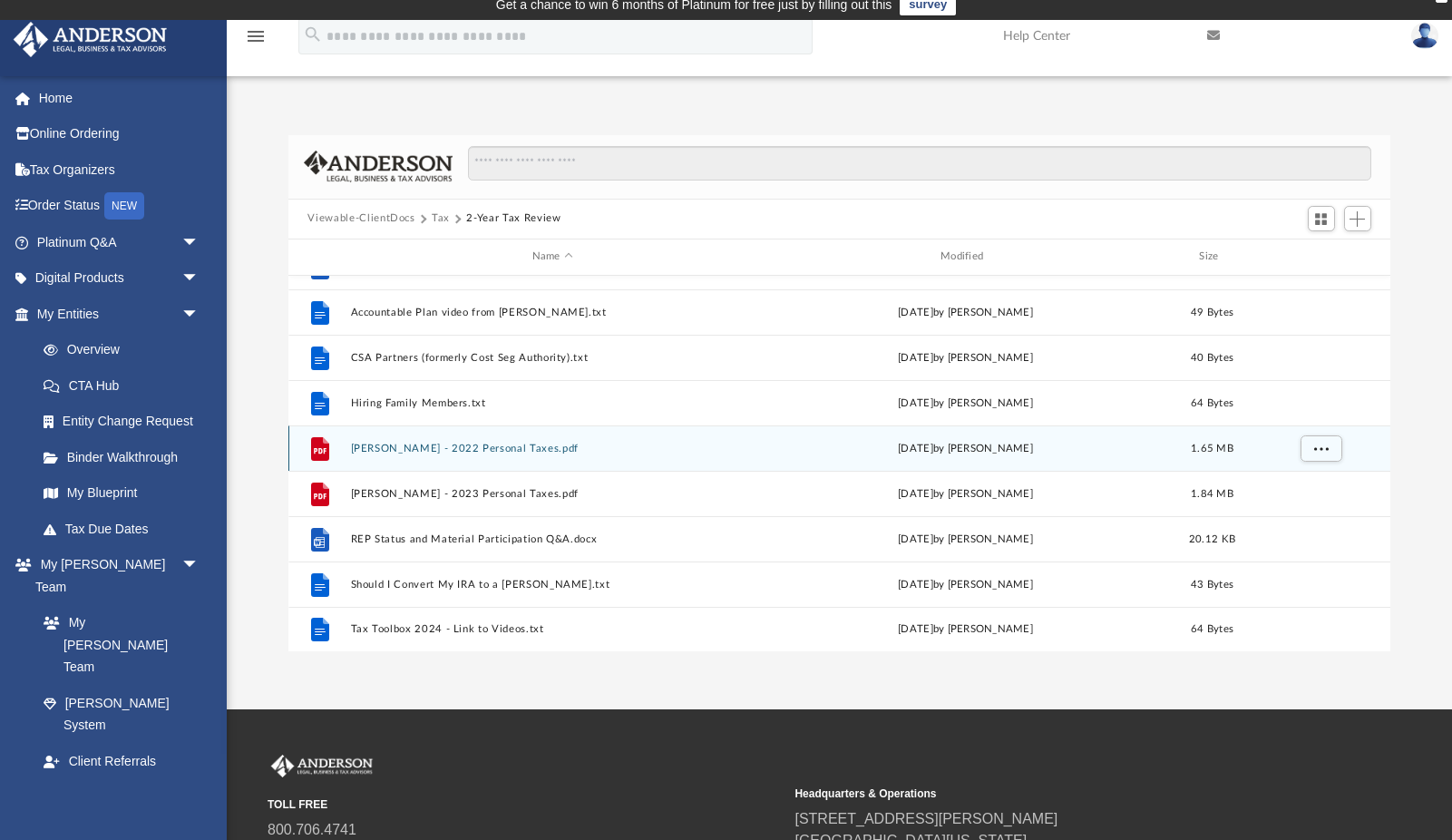
scroll to position [15, 0]
